Goal: Task Accomplishment & Management: Complete application form

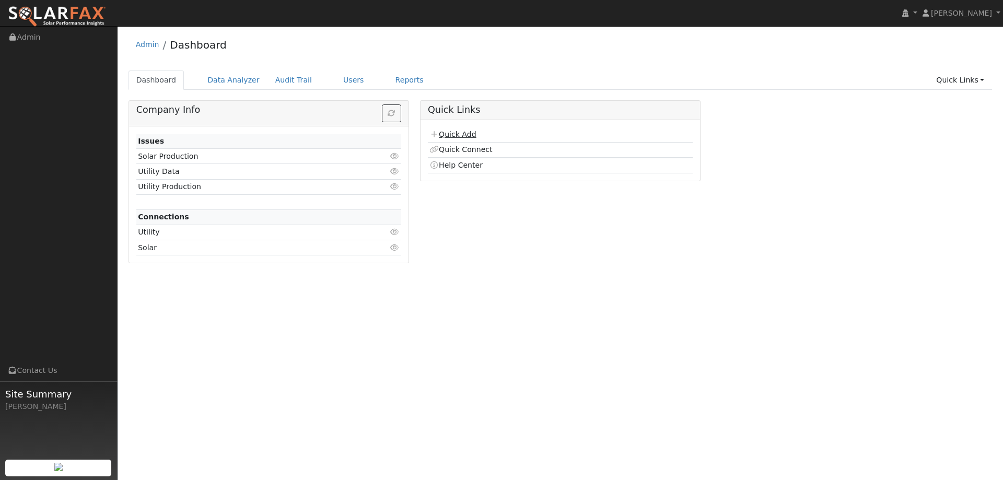
click at [473, 134] on link "Quick Add" at bounding box center [452, 134] width 46 height 8
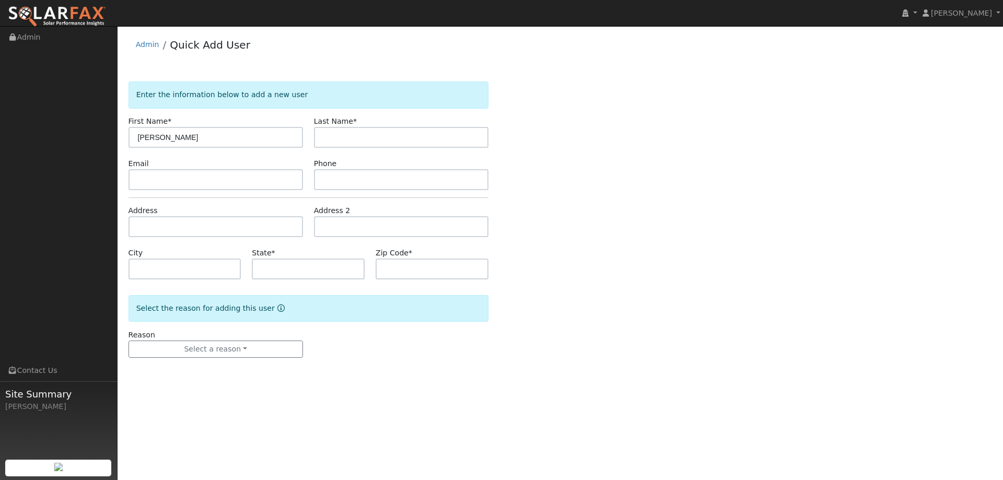
type input "[PERSON_NAME]"
paste input "Falgien"
type input "Falgien"
click at [254, 184] on input "text" at bounding box center [215, 179] width 174 height 21
paste input "[EMAIL_ADDRESS][DOMAIN_NAME]"
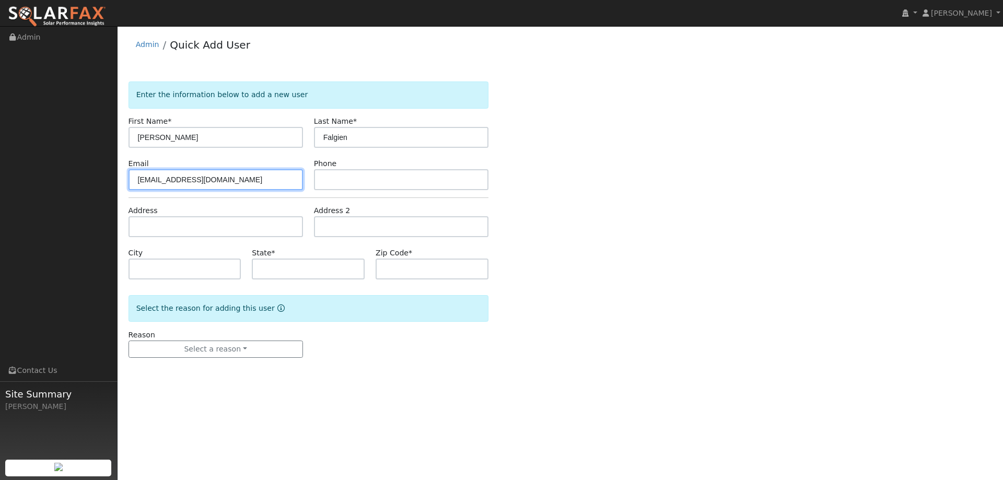
type input "[EMAIL_ADDRESS][DOMAIN_NAME]"
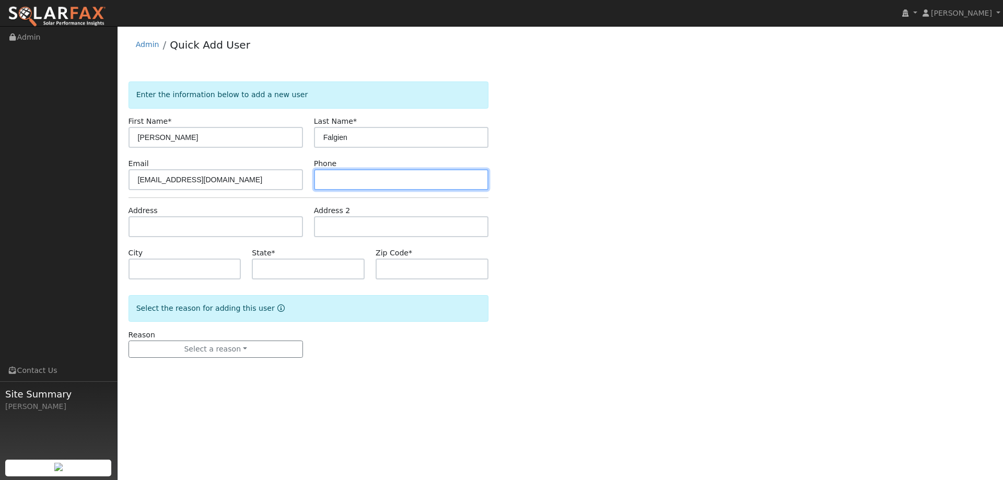
click at [390, 179] on input "text" at bounding box center [401, 179] width 174 height 21
paste input "[PHONE_NUMBER]"
type input "[PHONE_NUMBER]"
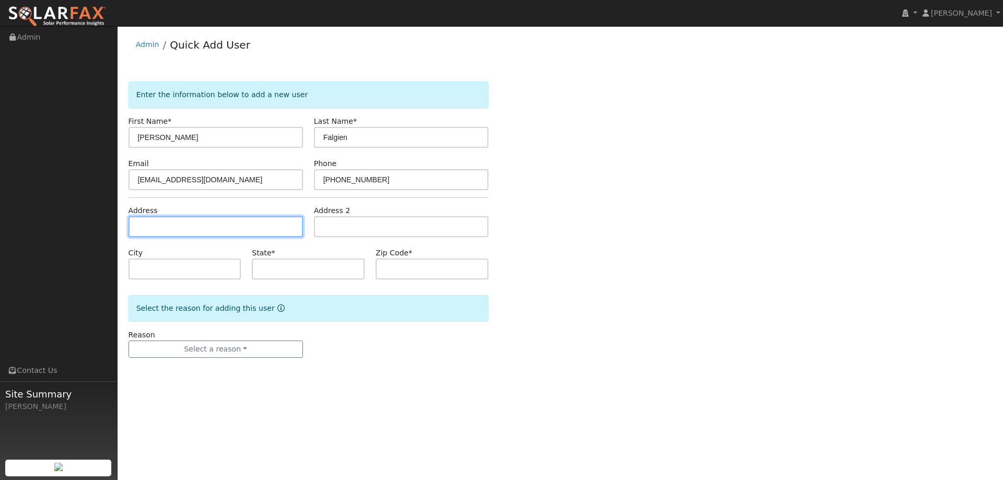
click at [258, 232] on input "text" at bounding box center [215, 226] width 174 height 21
paste input "[STREET_ADDRESS]"
type input "[STREET_ADDRESS]"
type input "[PERSON_NAME]"
type input "CA"
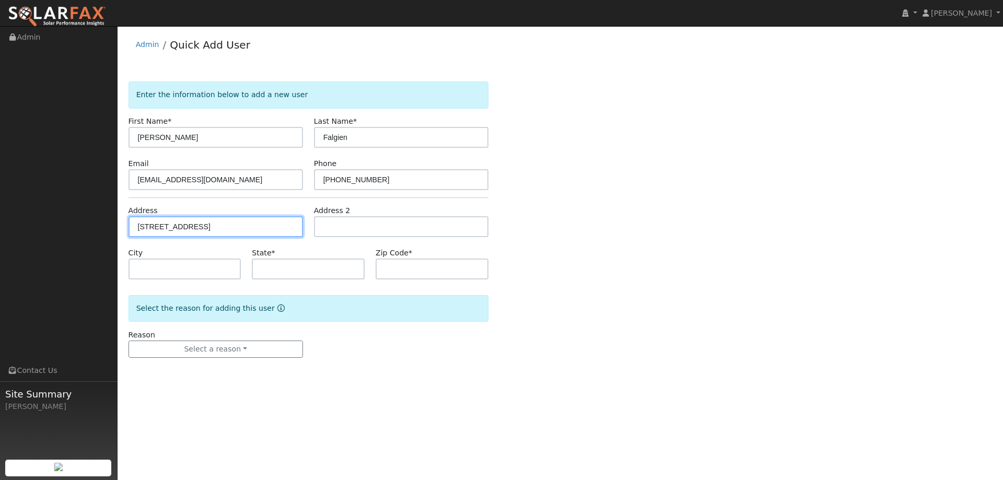
type input "94553"
click at [257, 338] on div "Reason Select a reason New lead New customer adding solar New customer has solar" at bounding box center [215, 343] width 185 height 29
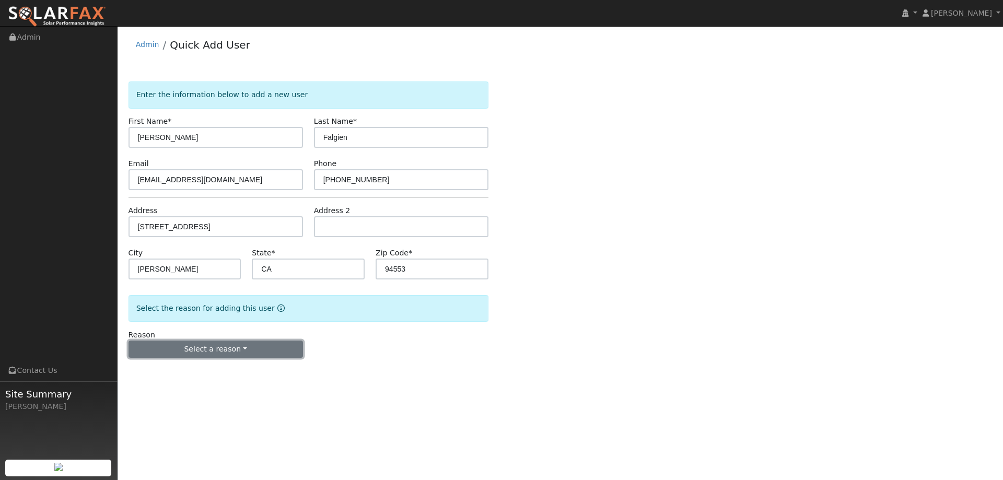
click at [256, 341] on button "Select a reason" at bounding box center [215, 349] width 174 height 18
click at [189, 371] on link "New lead" at bounding box center [186, 370] width 115 height 15
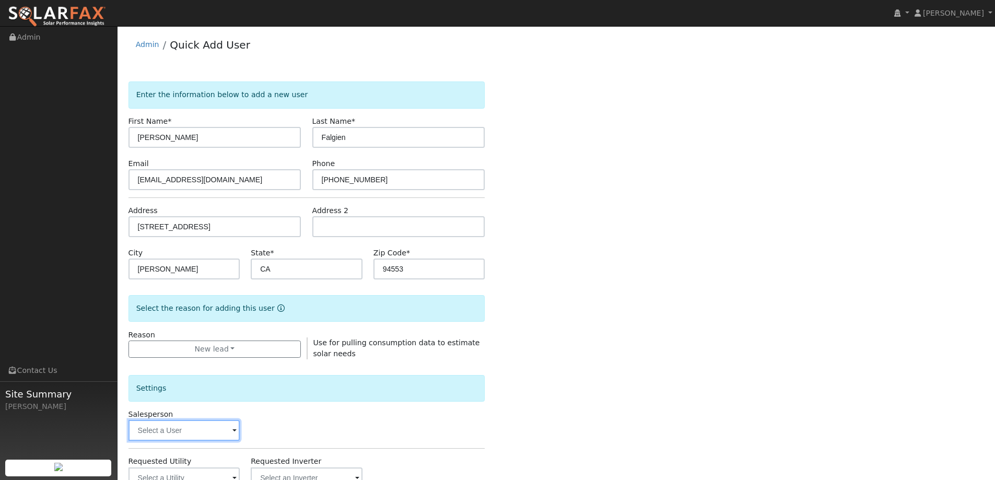
click at [198, 431] on input "text" at bounding box center [184, 430] width 112 height 21
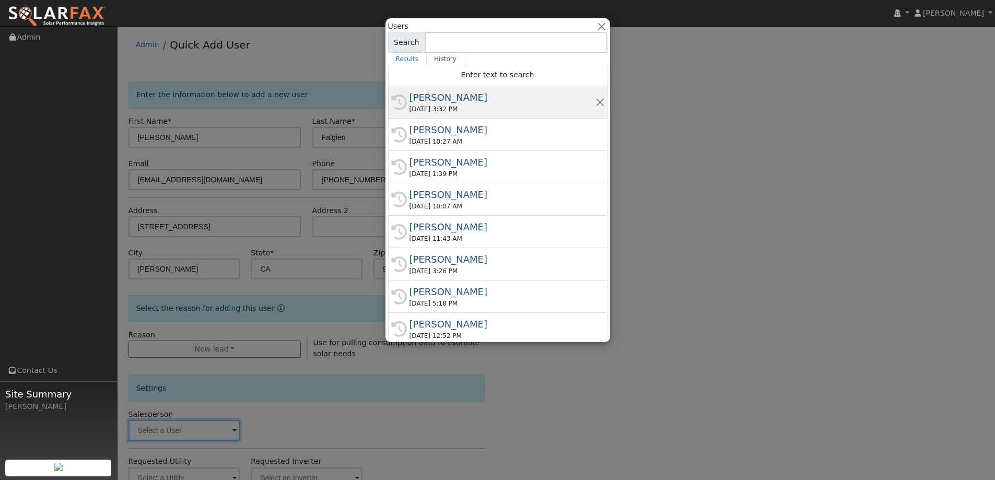
click at [443, 109] on div "09/11/2025 3:32 PM" at bounding box center [502, 108] width 186 height 9
type input "Jon Landsman"
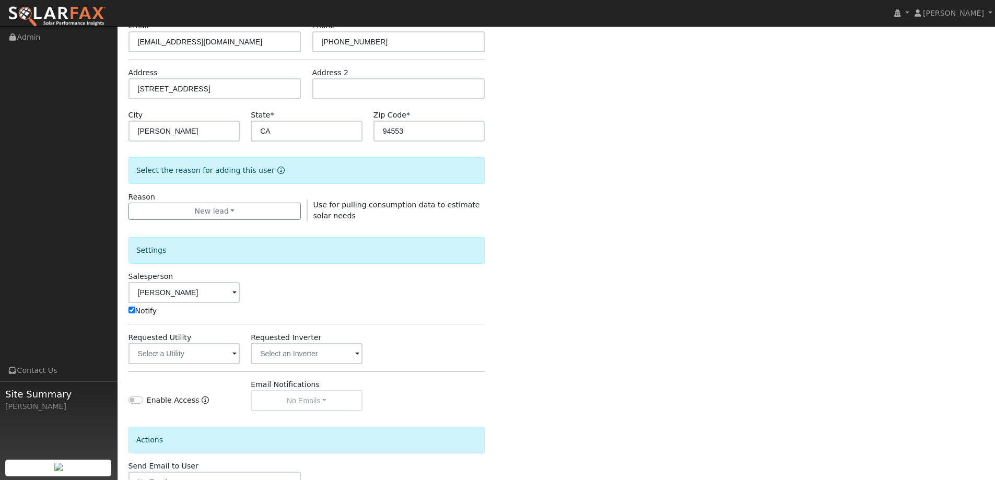
scroll to position [157, 0]
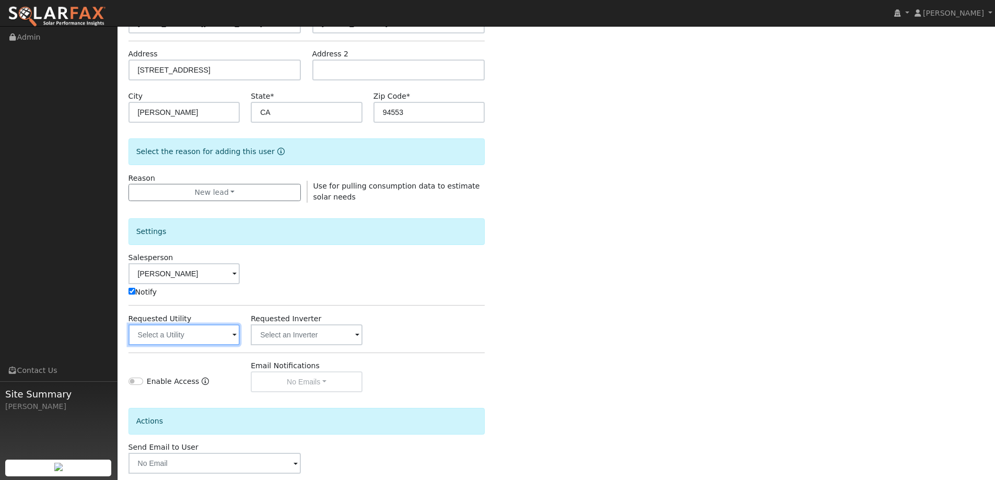
click at [215, 342] on input "text" at bounding box center [184, 334] width 112 height 21
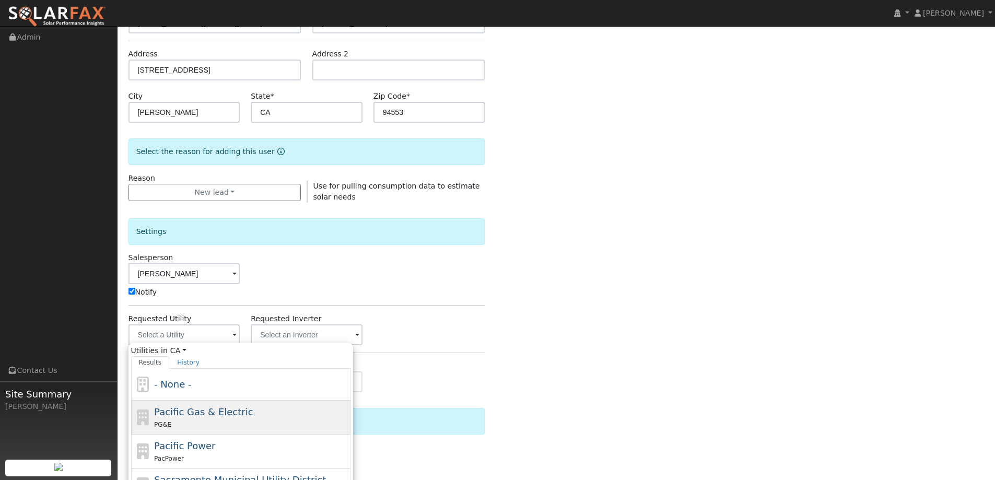
click at [267, 422] on div "PG&E" at bounding box center [251, 424] width 194 height 11
type input "Pacific Gas & Electric"
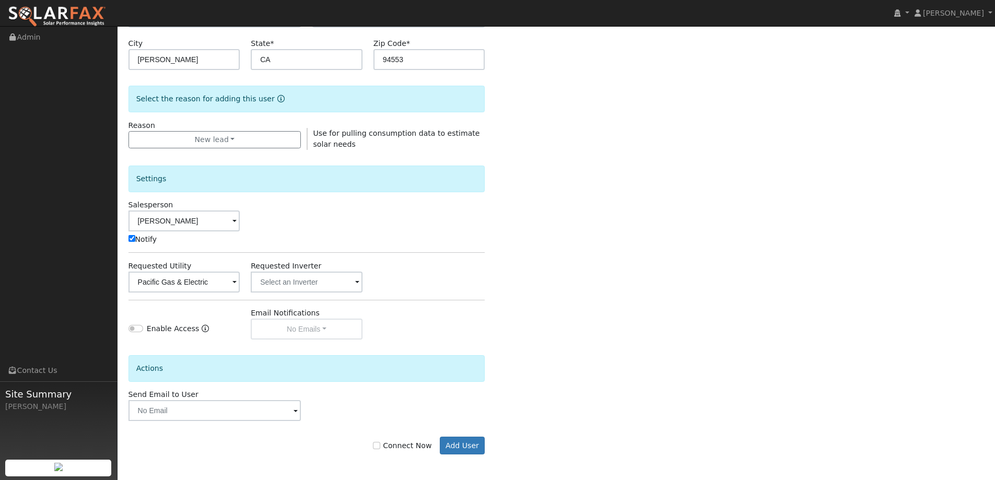
scroll to position [210, 0]
click at [380, 445] on input "Connect Now" at bounding box center [376, 444] width 7 height 7
checkbox input "true"
click at [459, 443] on button "Add User" at bounding box center [462, 445] width 45 height 18
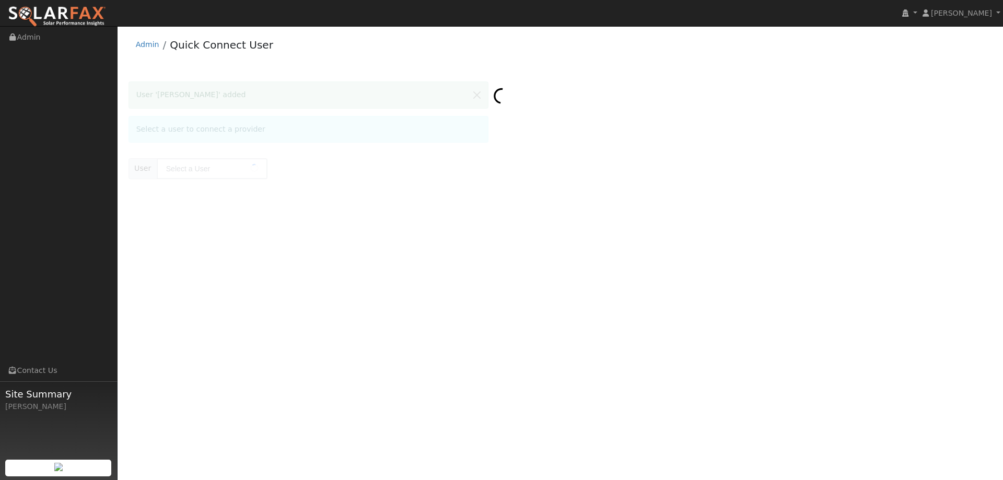
type input "[PERSON_NAME]"
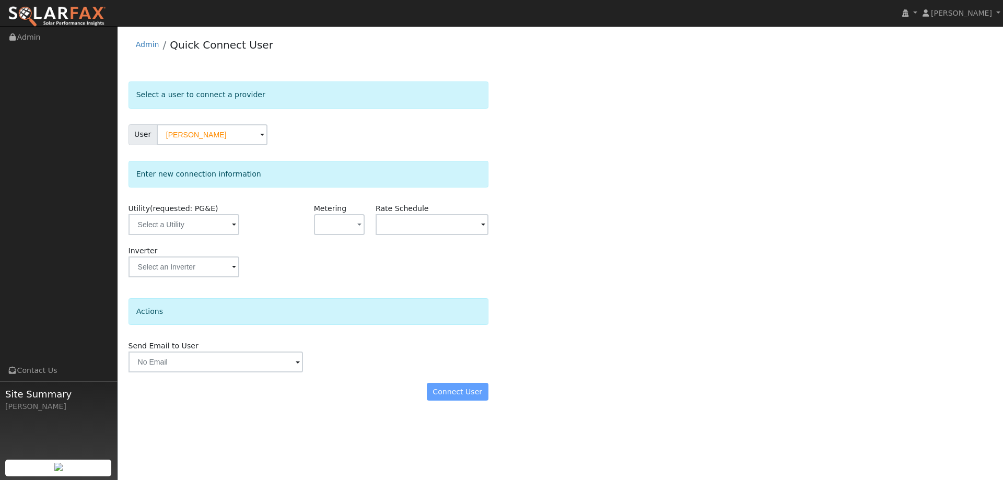
click at [205, 214] on div "Utility (requested: PG&E)" at bounding box center [185, 224] width 124 height 42
click at [205, 216] on input "text" at bounding box center [183, 224] width 111 height 21
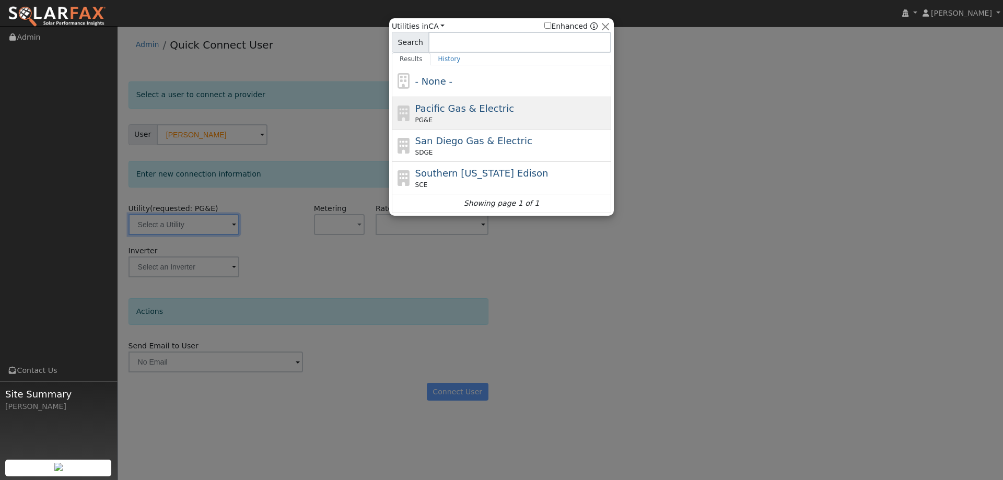
click at [448, 105] on span "Pacific Gas & Electric" at bounding box center [464, 108] width 99 height 11
type input "PG&E"
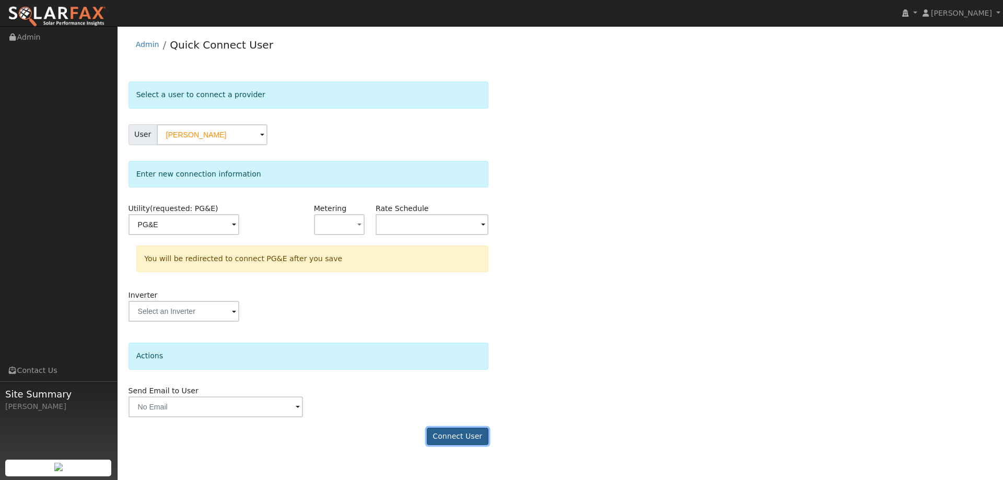
click at [473, 433] on button "Connect User" at bounding box center [458, 437] width 62 height 18
